Goal: Transaction & Acquisition: Purchase product/service

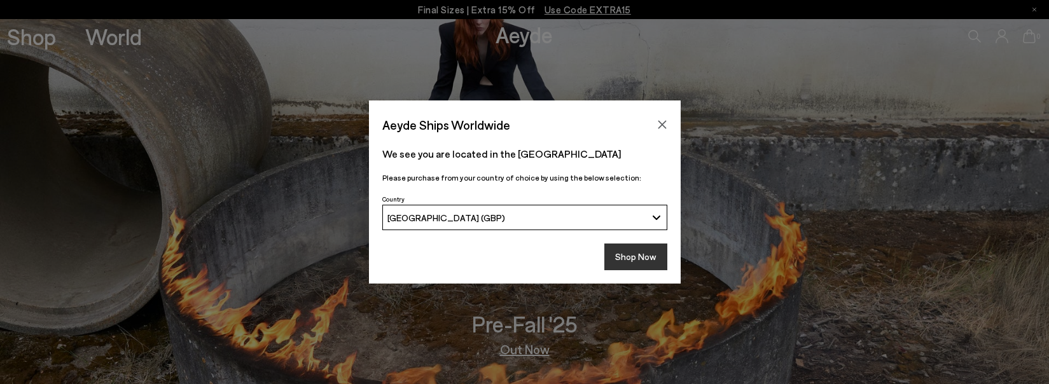
click at [637, 259] on button "Shop Now" at bounding box center [635, 257] width 63 height 27
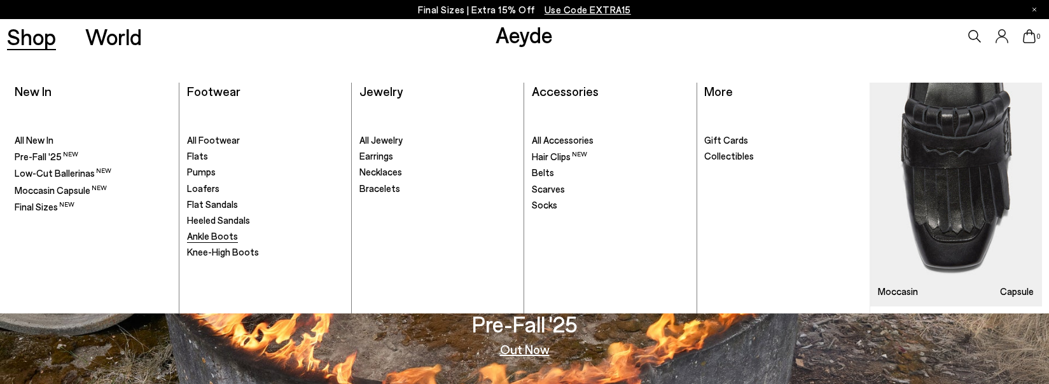
click at [222, 239] on span "Ankle Boots" at bounding box center [212, 235] width 51 height 11
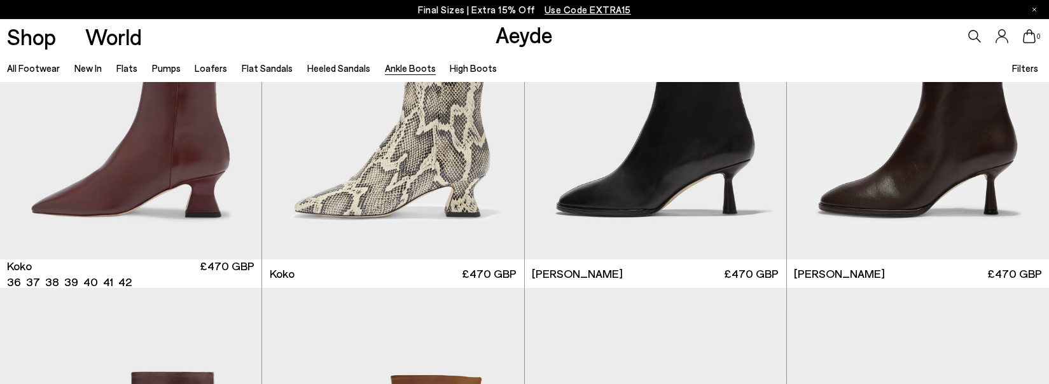
scroll to position [891, 0]
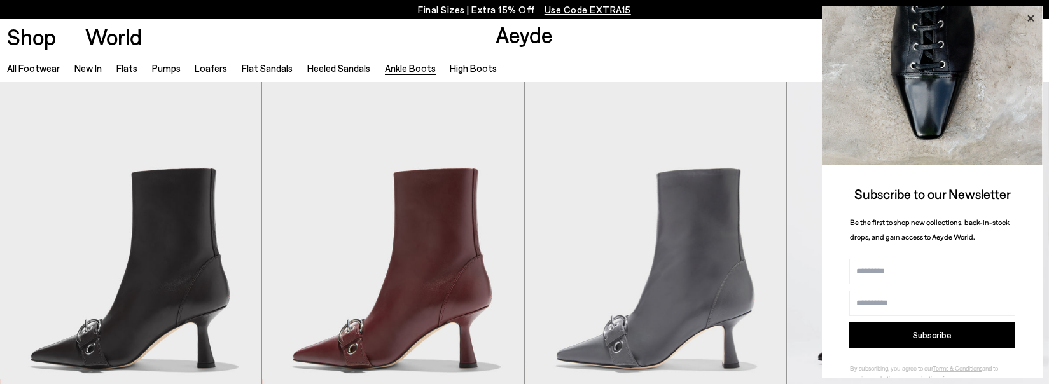
click at [1029, 19] on icon at bounding box center [1030, 18] width 6 height 6
